Goal: Task Accomplishment & Management: Manage account settings

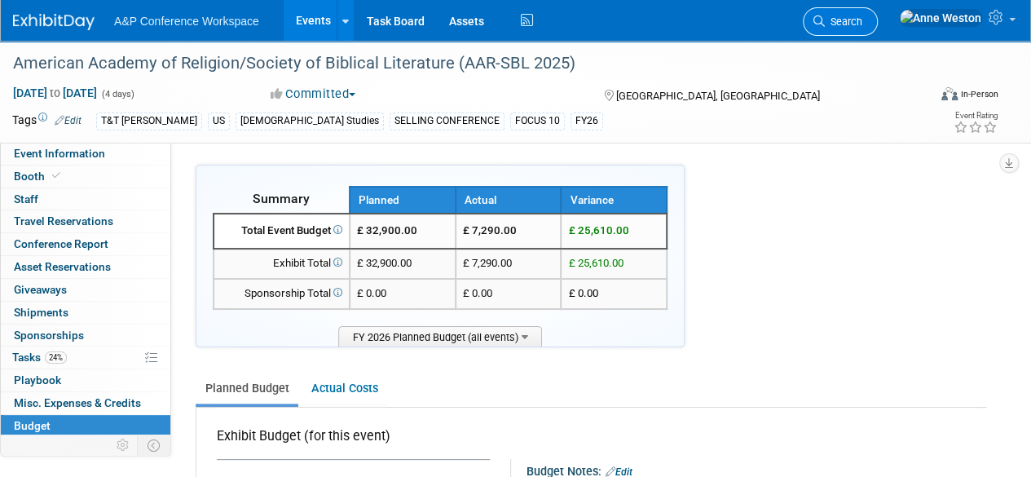
click at [863, 20] on span "Search" at bounding box center [844, 21] width 38 height 12
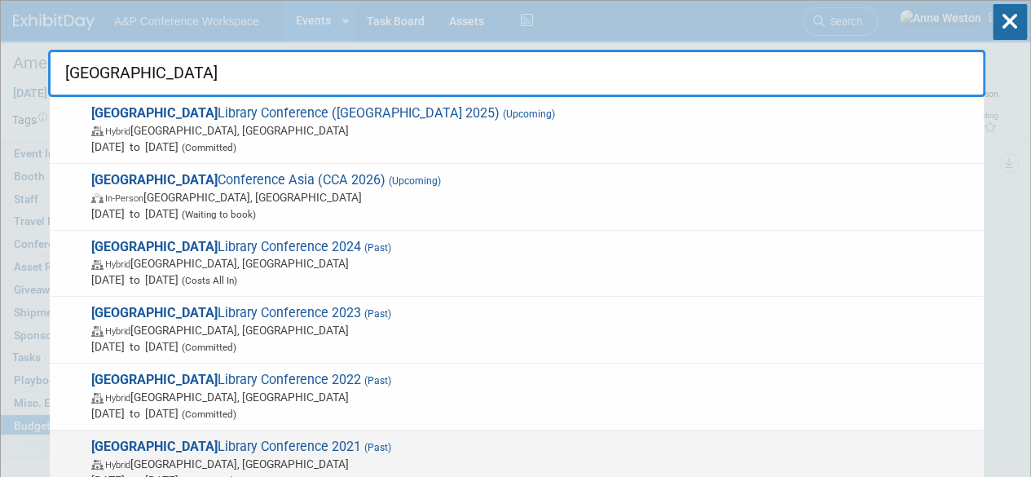
type input "charleston"
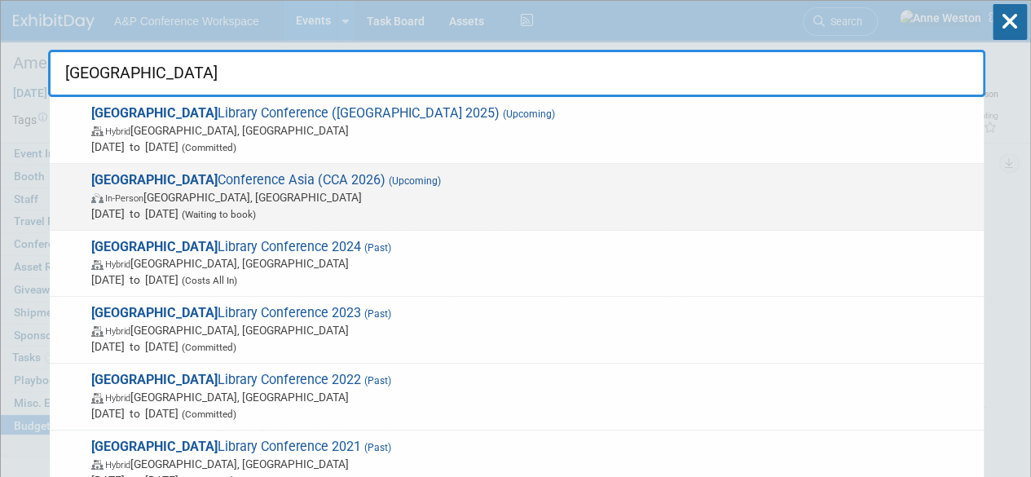
click at [276, 200] on span "In-Person Krung Thep Maha Nakhon, Thailand" at bounding box center [533, 197] width 885 height 16
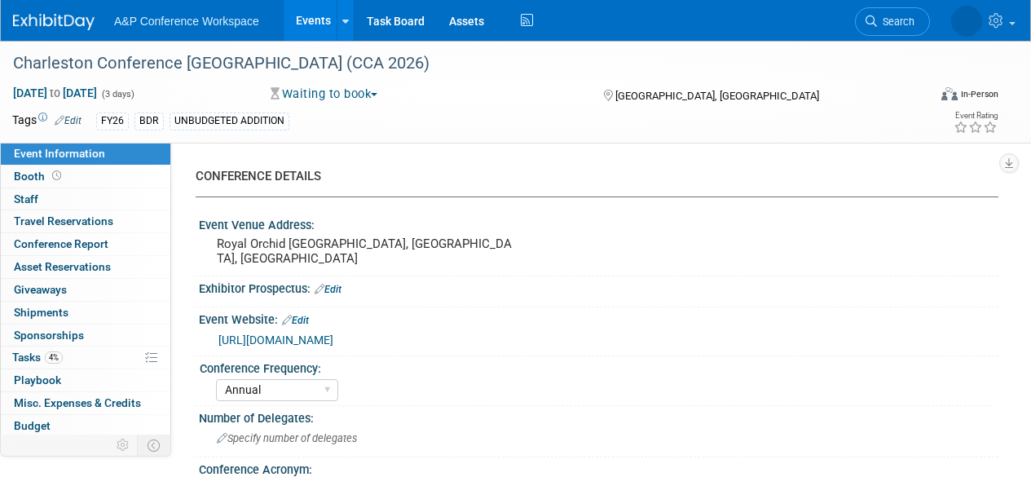
select select "Annual"
select select "Level 1"
select select "In-Person Booth"
select select "Libraries"
select select "Bloomsbury Digital Resources"
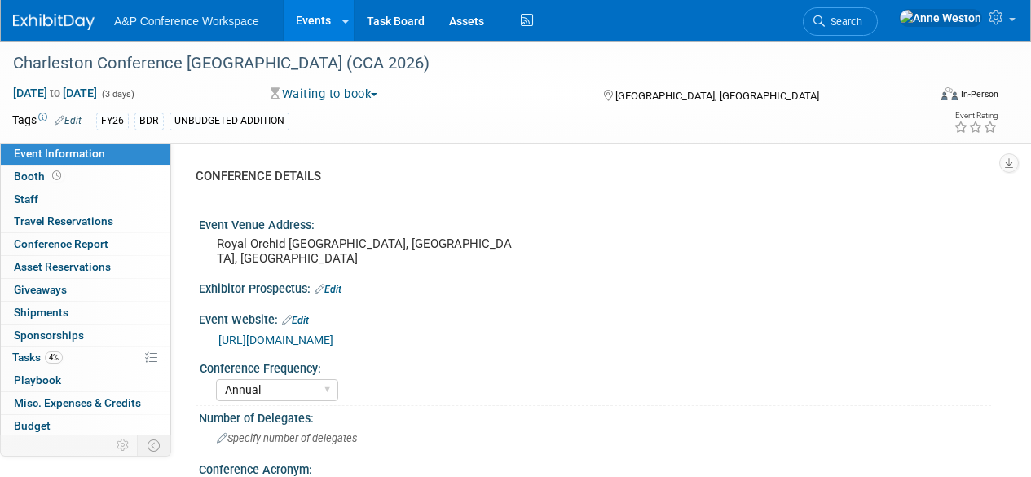
select select "[PERSON_NAME]"
select select "Brand/Subject Presence​"
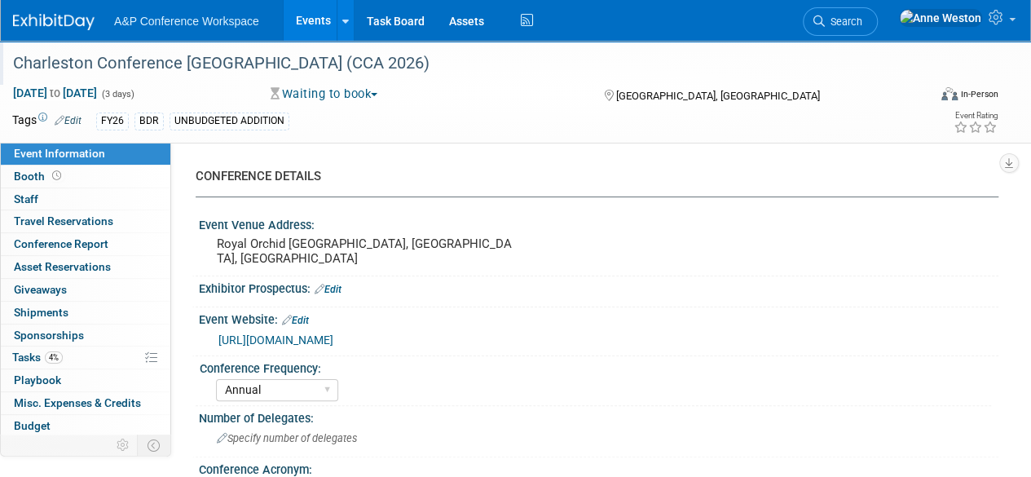
click at [338, 60] on div "Charleston Conference [GEOGRAPHIC_DATA] (CCA 2026)" at bounding box center [460, 63] width 907 height 29
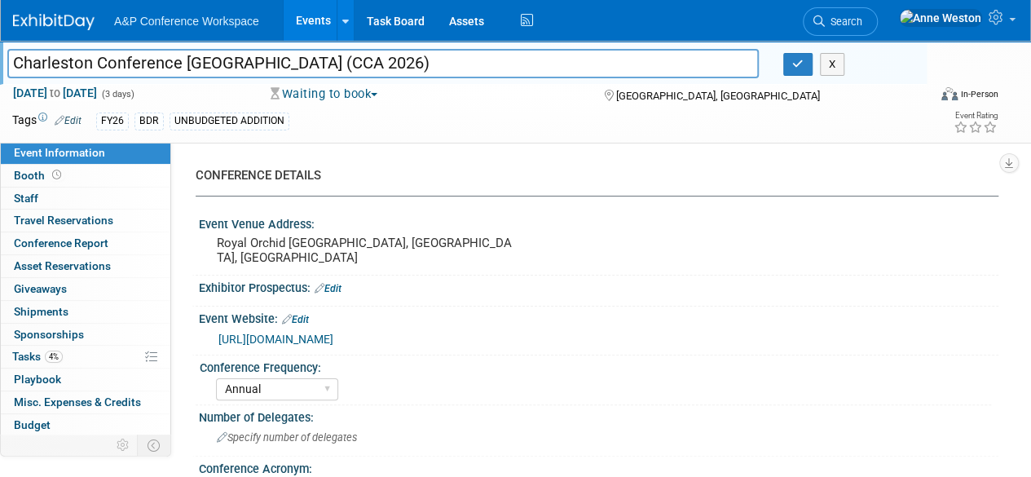
drag, startPoint x: 342, startPoint y: 64, endPoint x: 0, endPoint y: 73, distance: 342.5
click at [0, 73] on div "Charleston Conference [GEOGRAPHIC_DATA] (CCA 2026)" at bounding box center [383, 65] width 776 height 24
click at [801, 63] on icon "button" at bounding box center [798, 64] width 11 height 11
